Goal: Information Seeking & Learning: Find specific fact

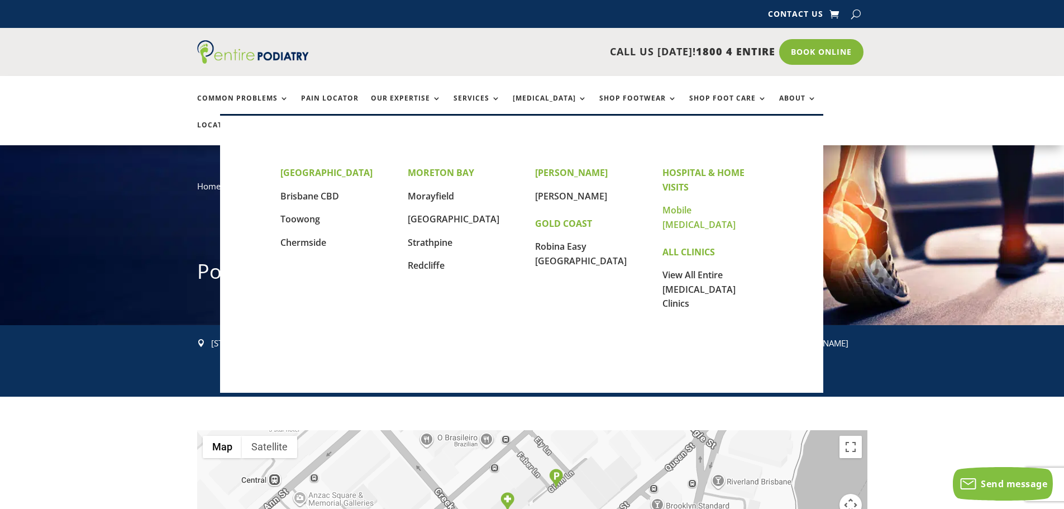
click at [703, 209] on link "Mobile [MEDICAL_DATA]" at bounding box center [699, 217] width 73 height 27
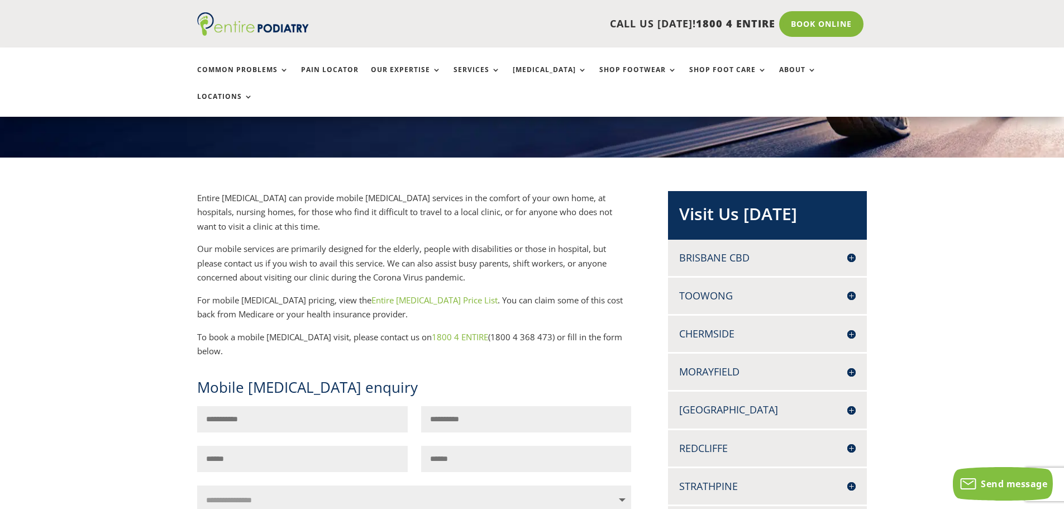
scroll to position [179, 0]
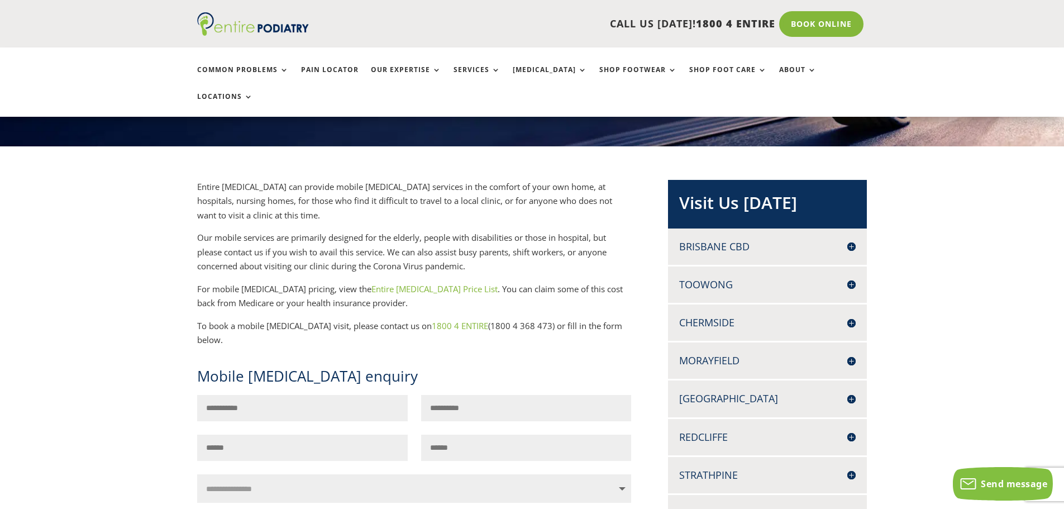
click at [398, 283] on link "Entire Podiatry Price List" at bounding box center [434, 288] width 126 height 11
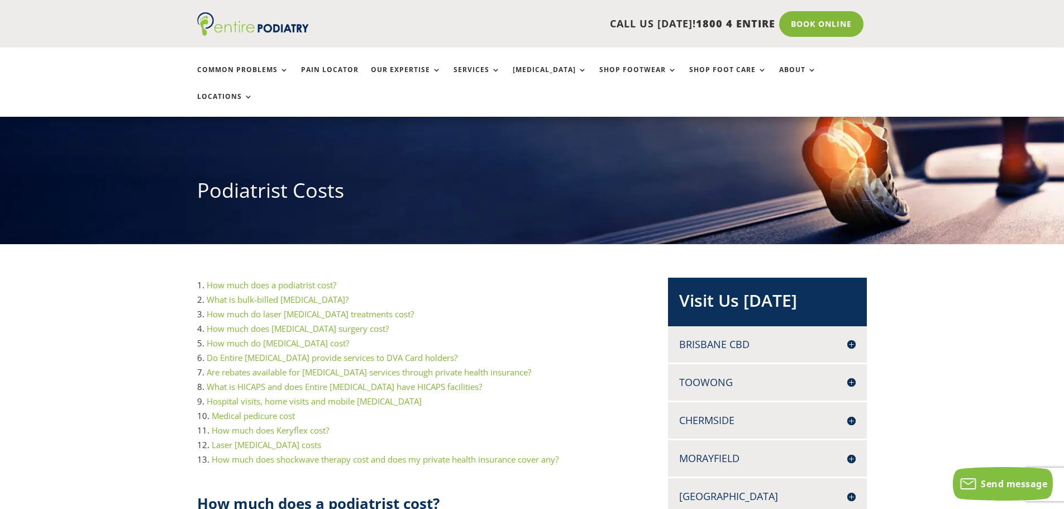
scroll to position [98, 0]
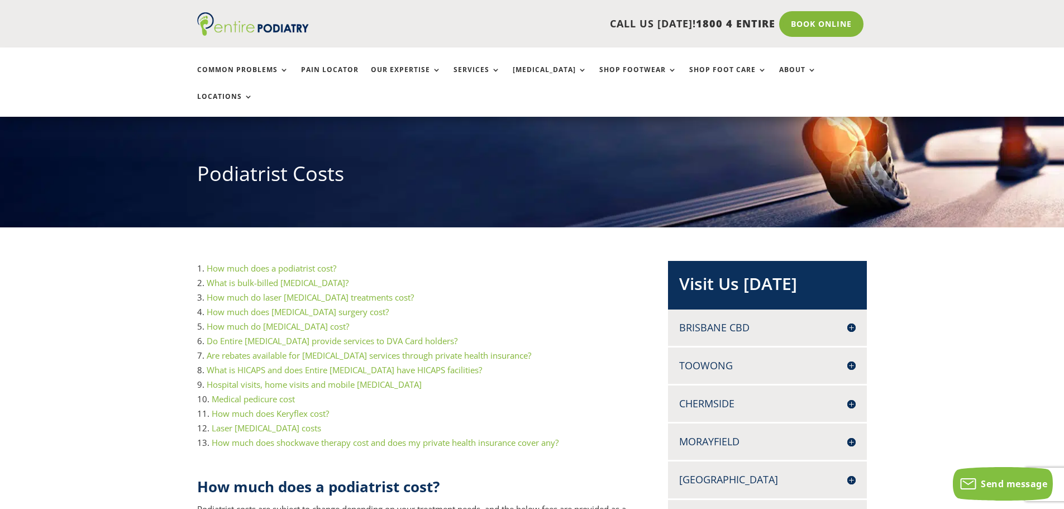
click at [333, 379] on link "Hospital visits, home visits and mobile [MEDICAL_DATA]" at bounding box center [314, 384] width 215 height 11
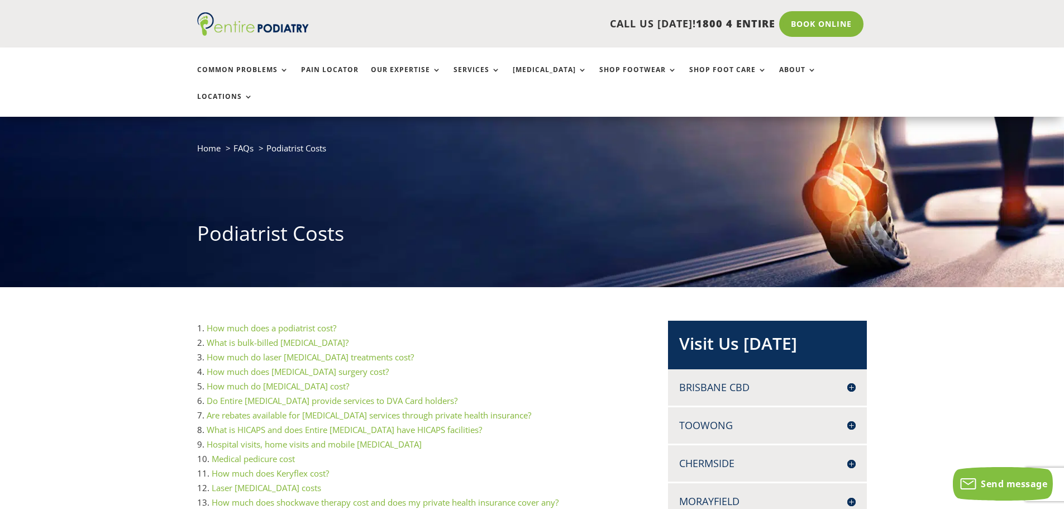
scroll to position [0, 0]
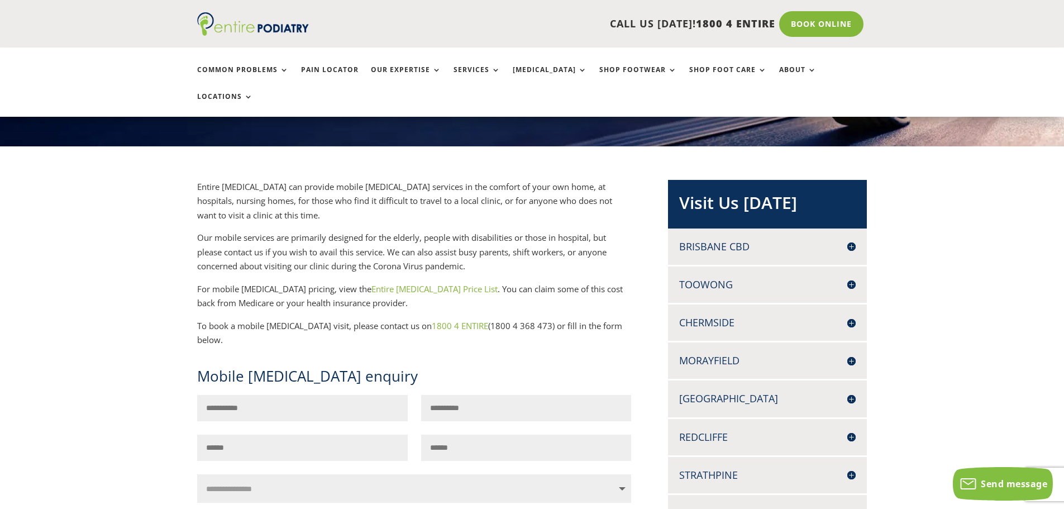
click at [374, 283] on link "Entire Podiatry Price List" at bounding box center [434, 288] width 126 height 11
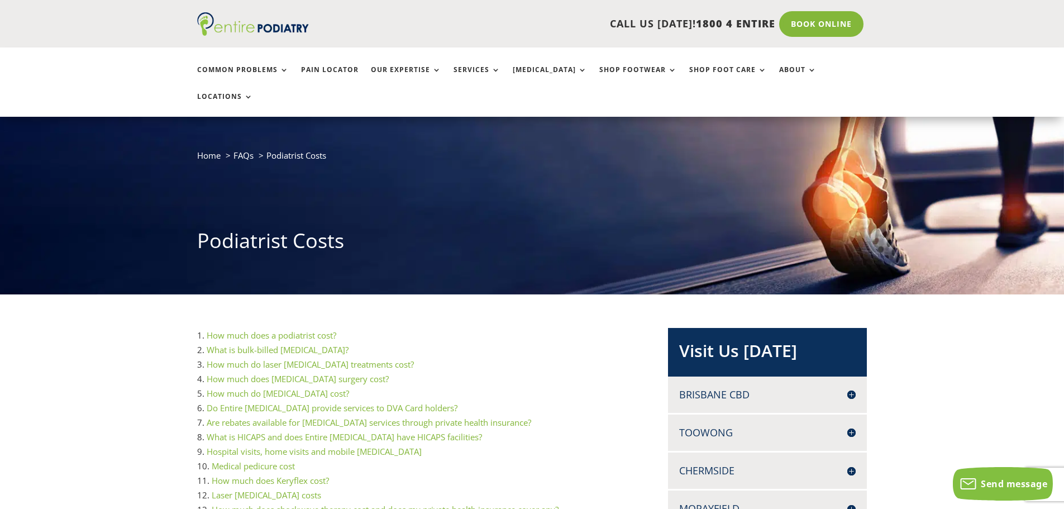
scroll to position [45, 0]
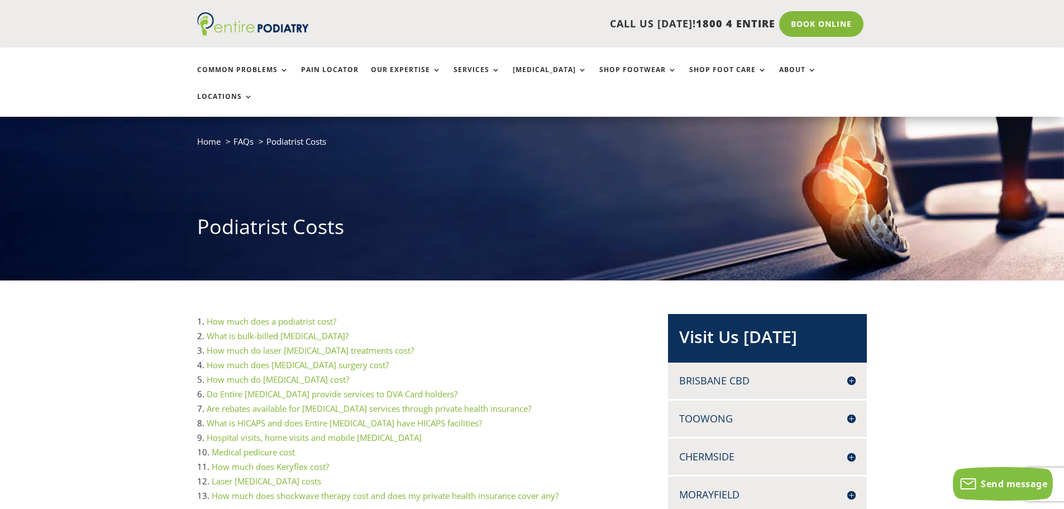
click at [323, 316] on link "How much does a podiatrist cost?" at bounding box center [272, 321] width 130 height 11
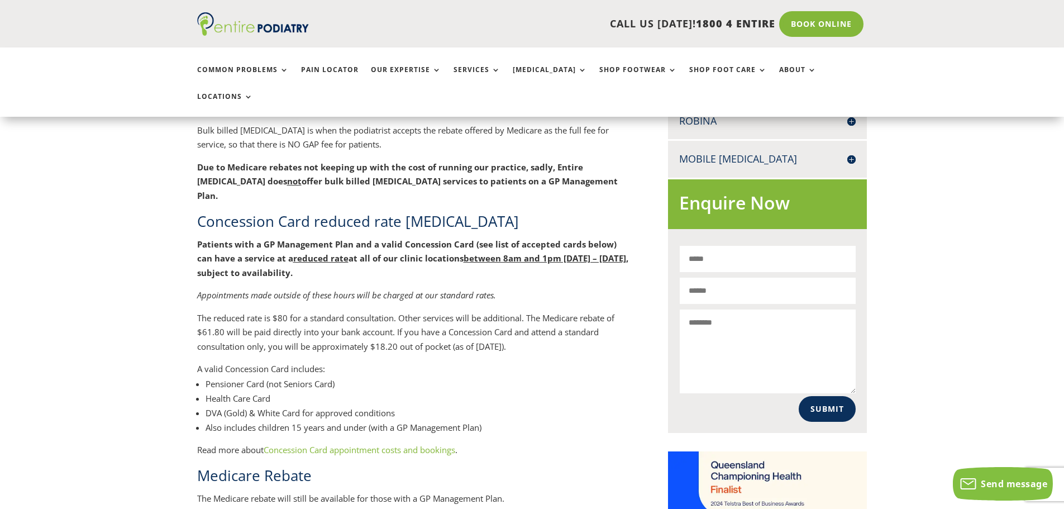
scroll to position [610, 0]
click at [367, 443] on link "Concession Card appointment costs and bookings" at bounding box center [360, 448] width 192 height 11
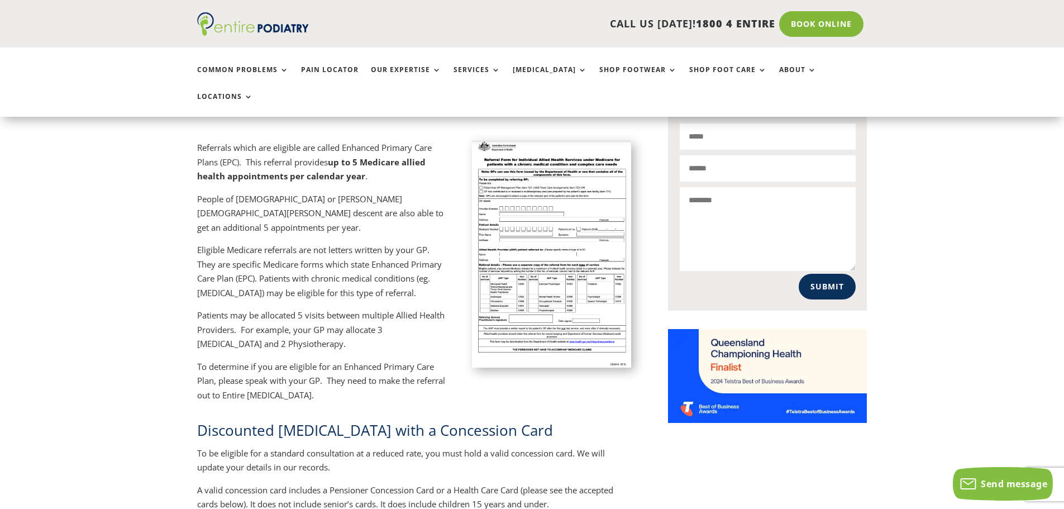
scroll to position [306, 0]
